Goal: Task Accomplishment & Management: Manage account settings

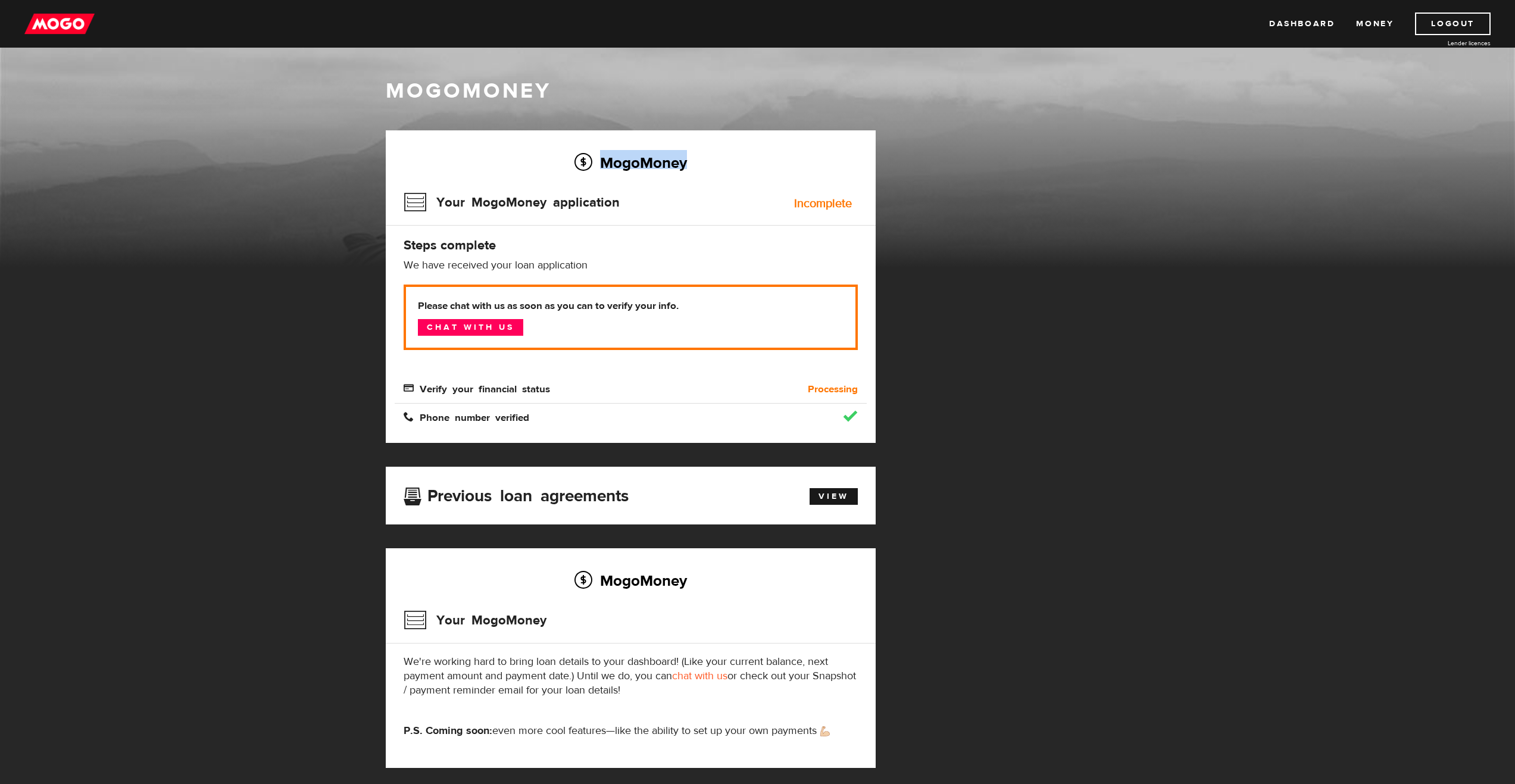
click at [878, 151] on div "MogoMoney Your MogoMoney application Expired Your MogoMoney credit decision has…" at bounding box center [757, 460] width 762 height 661
click at [1131, 677] on div "MogoMoney Your MogoMoney application Expired Your MogoMoney credit decision has…" at bounding box center [757, 460] width 762 height 661
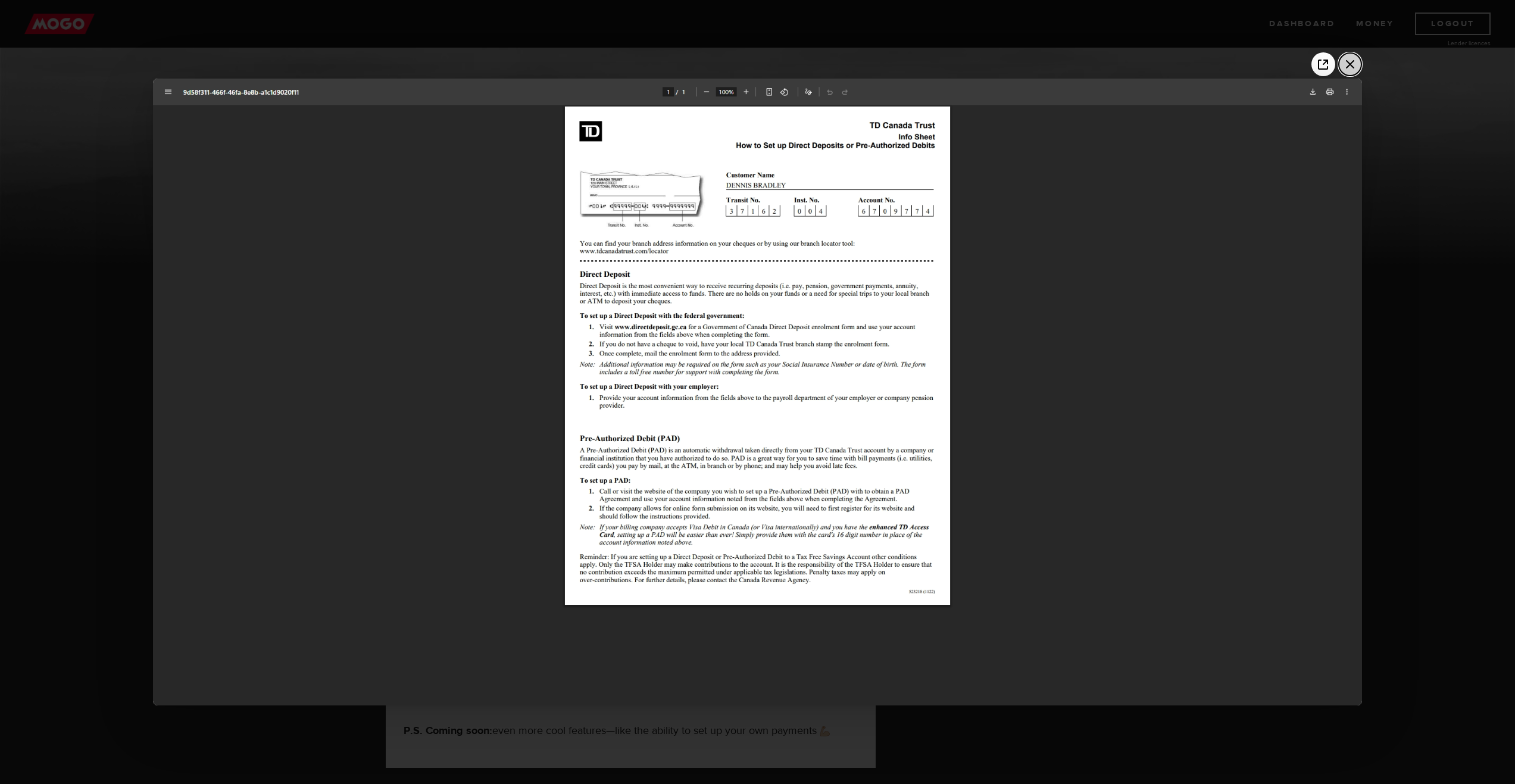
click at [1355, 66] on icon "Close the window" at bounding box center [1350, 64] width 19 height 19
click at [1356, 60] on icon "Close the window" at bounding box center [1350, 64] width 19 height 19
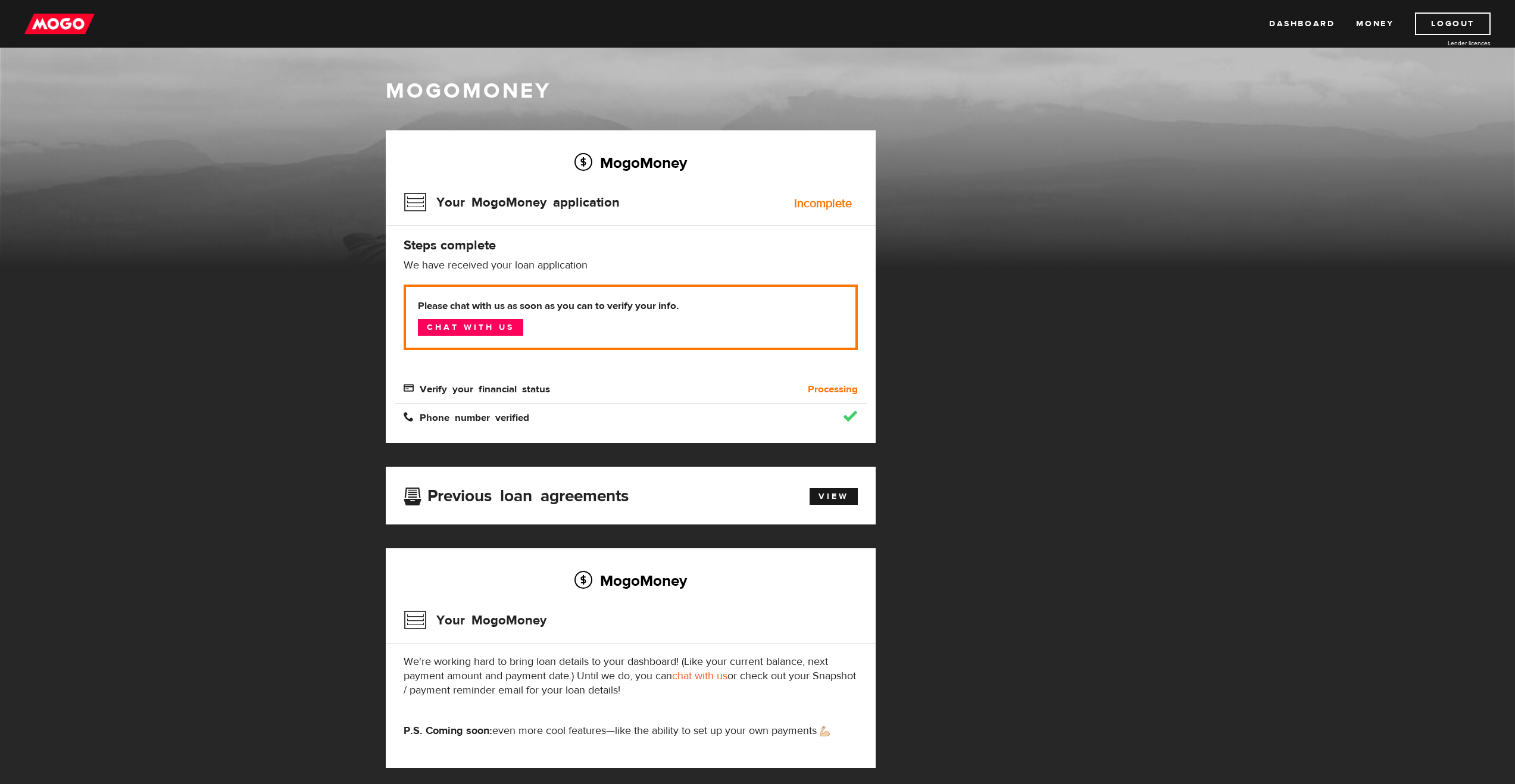
click at [1290, 259] on div "MogoMoney" at bounding box center [757, 172] width 1515 height 190
click at [1281, 262] on div "MogoMoney" at bounding box center [757, 172] width 1515 height 190
click at [1281, 262] on div "MogoMoney" at bounding box center [757, 172] width 1515 height 190
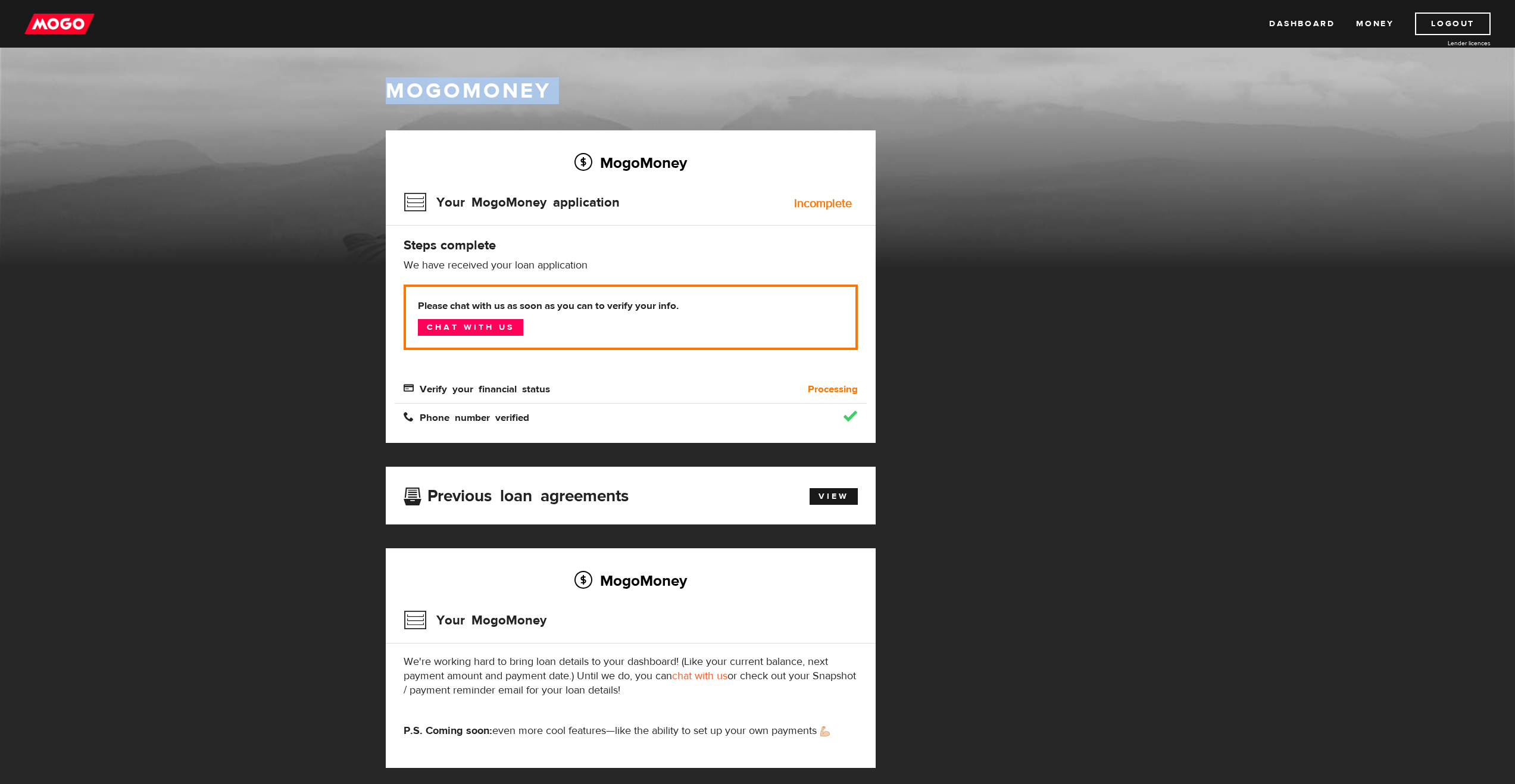
click at [1281, 262] on div "MogoMoney" at bounding box center [757, 172] width 1515 height 190
click at [55, 27] on img at bounding box center [59, 24] width 71 height 23
click at [1498, 758] on icon "Open LiveChat chat widget" at bounding box center [1493, 756] width 11 height 8
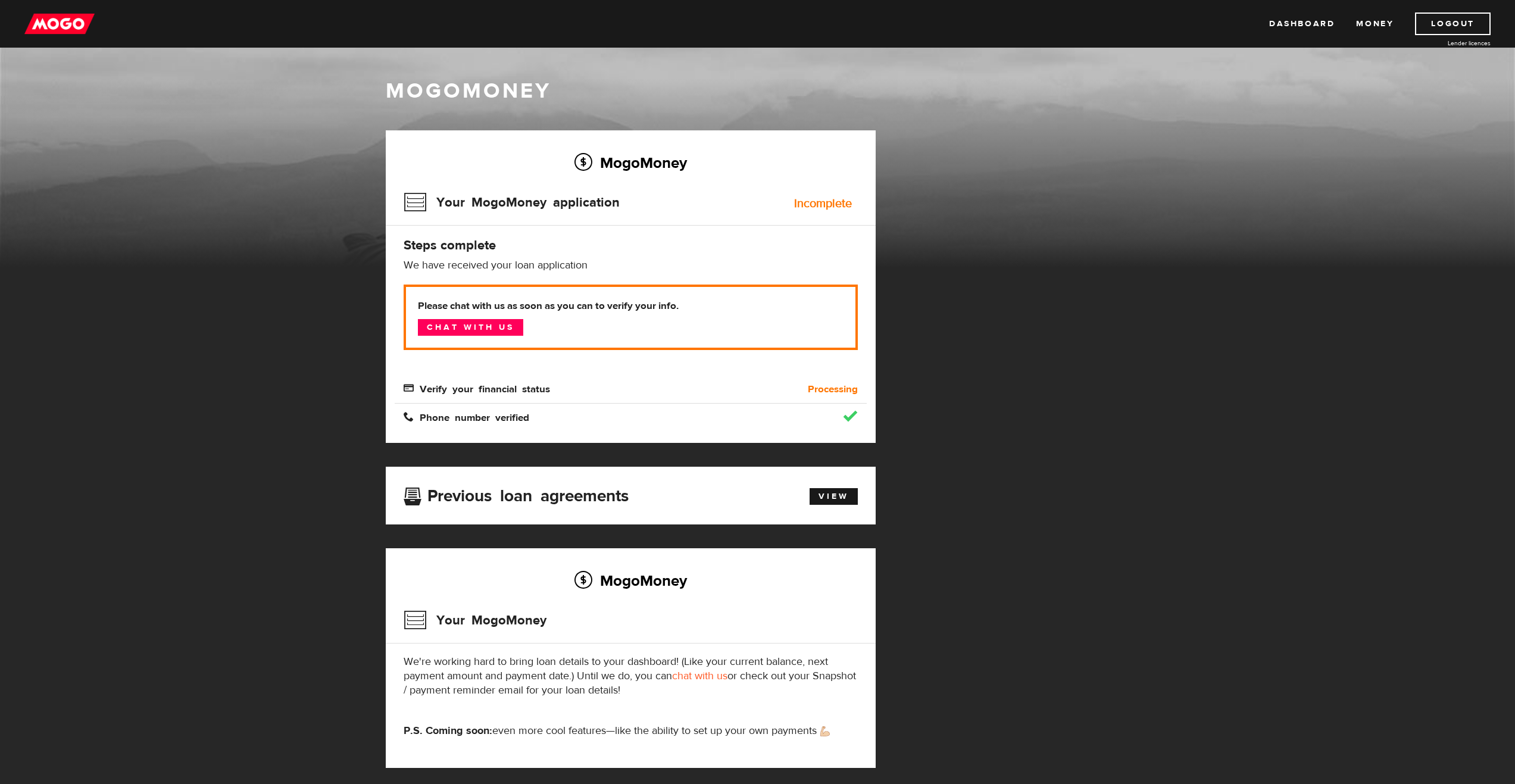
click at [849, 417] on div at bounding box center [850, 416] width 15 height 12
